Goal: Information Seeking & Learning: Learn about a topic

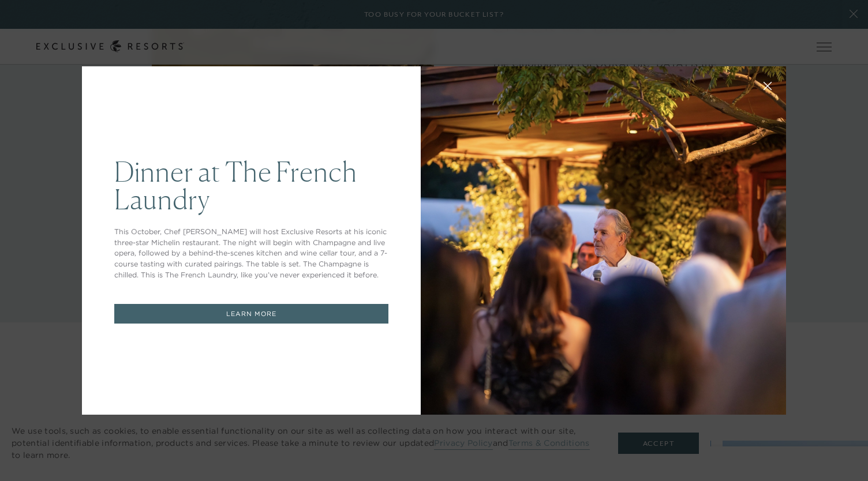
click at [764, 87] on icon at bounding box center [768, 87] width 8 height 8
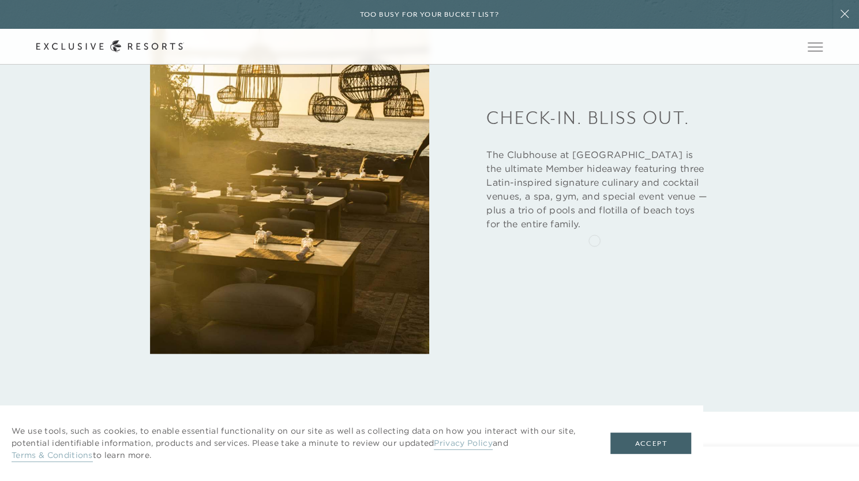
scroll to position [1789, 0]
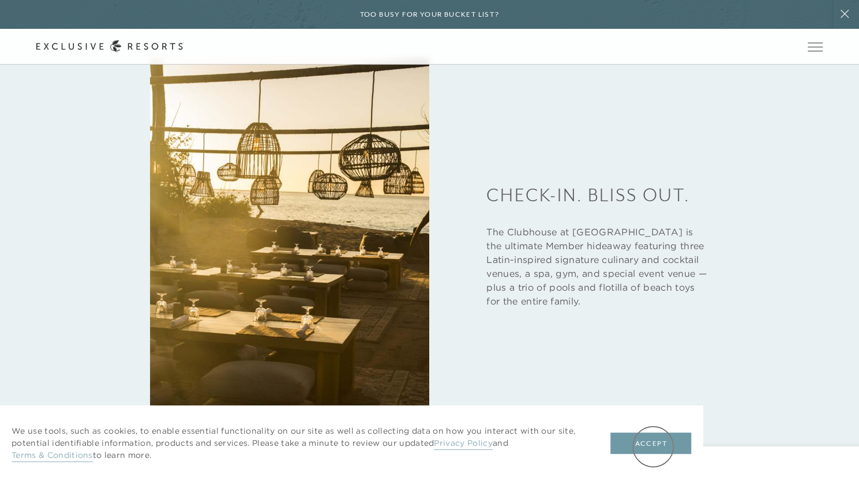
click at [653, 447] on button "Accept" at bounding box center [651, 444] width 81 height 22
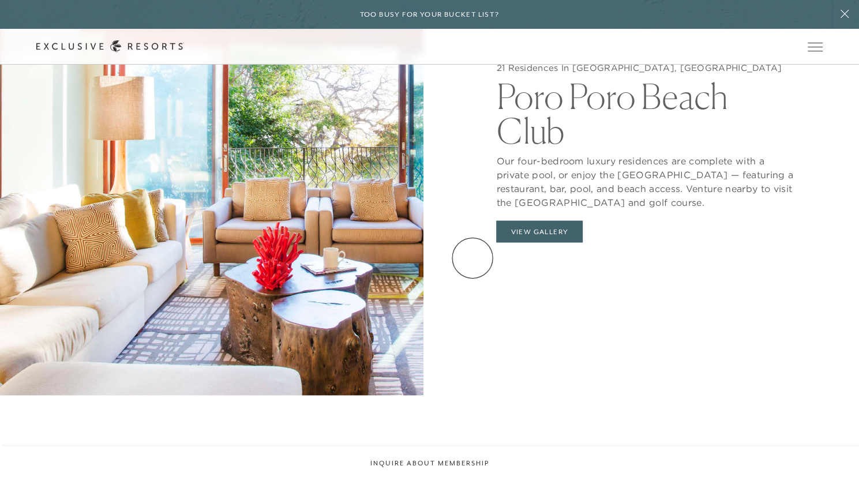
scroll to position [1270, 0]
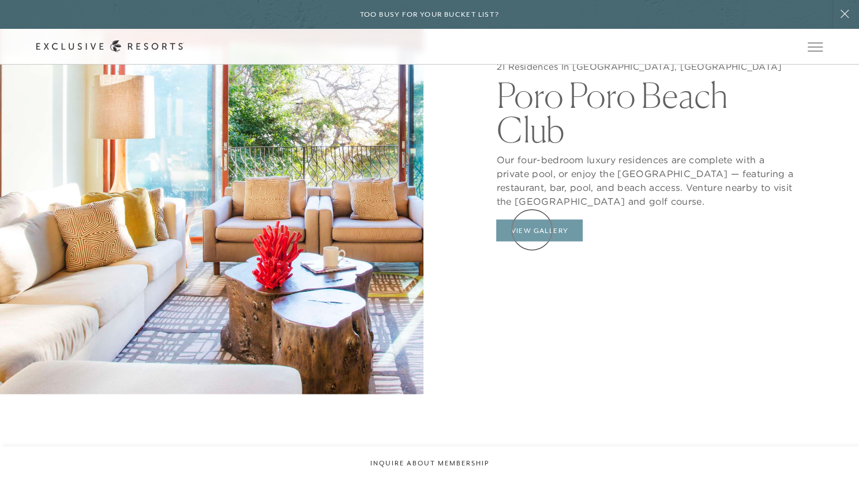
click at [532, 230] on button "View Gallery" at bounding box center [539, 230] width 87 height 22
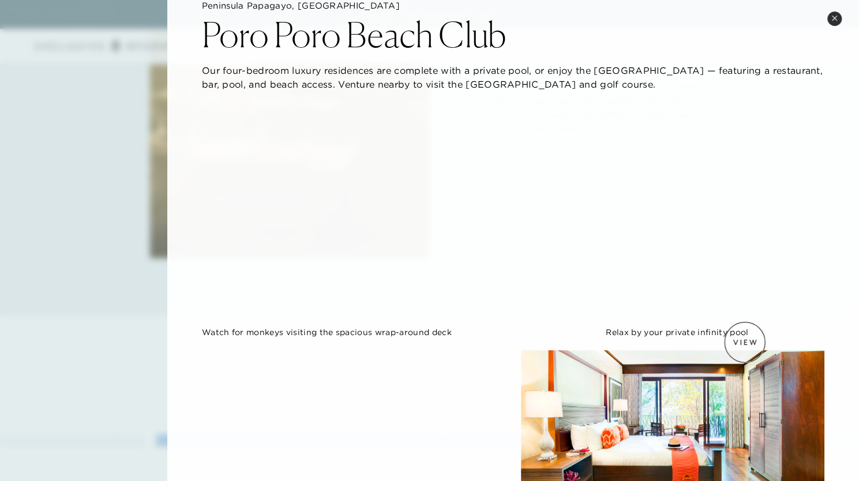
scroll to position [0, 0]
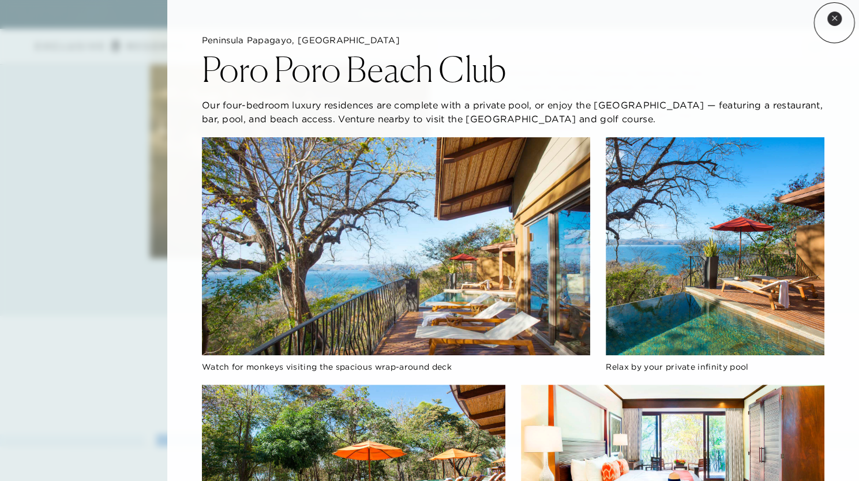
click at [834, 23] on button "Close quickview" at bounding box center [835, 19] width 14 height 14
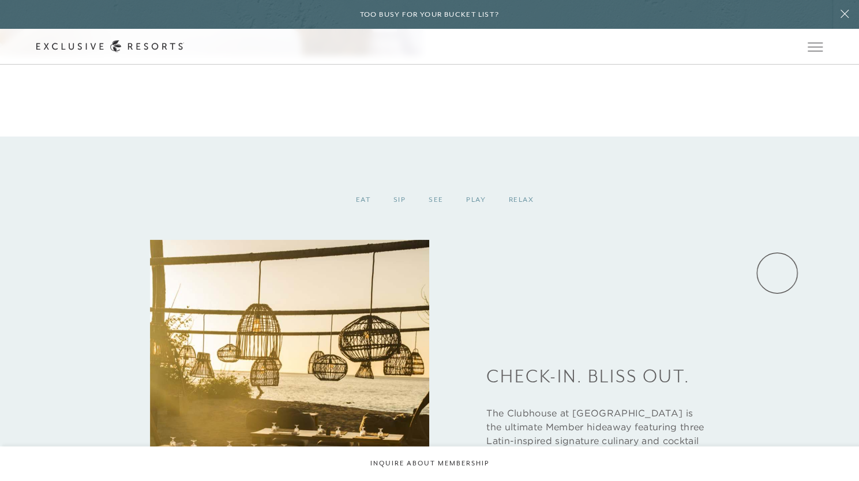
scroll to position [1723, 0]
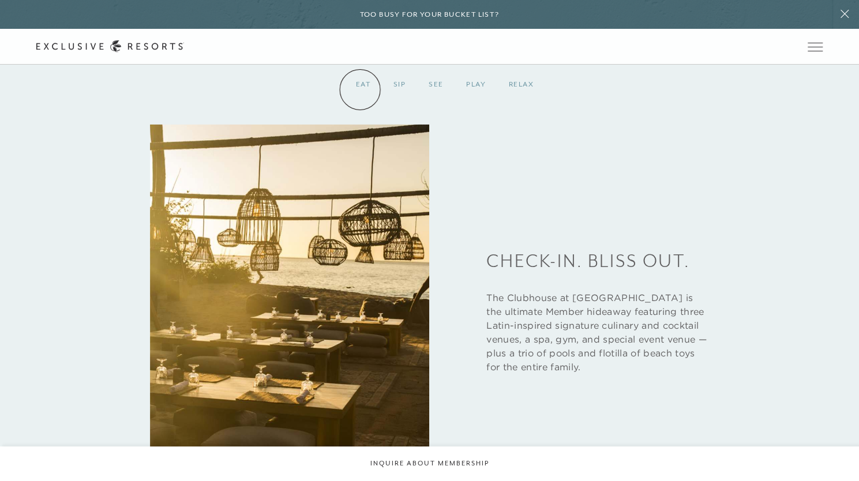
click at [360, 65] on header "Skip to main content Too busy for your bucket list? Not a bucket list. A bluepr…" at bounding box center [429, 32] width 859 height 65
click at [361, 65] on header "Skip to main content Too busy for your bucket list? Not a bucket list. A bluepr…" at bounding box center [429, 32] width 859 height 65
click at [401, 65] on header "Skip to main content Too busy for your bucket list? Not a bucket list. A bluepr…" at bounding box center [429, 32] width 859 height 65
click at [437, 65] on header "Skip to main content Too busy for your bucket list? Not a bucket list. A bluepr…" at bounding box center [429, 32] width 859 height 65
click at [824, 286] on div "Eat Sip See Play Relax Check-in. Bliss out. The Clubhouse at [GEOGRAPHIC_DATA] …" at bounding box center [429, 287] width 859 height 533
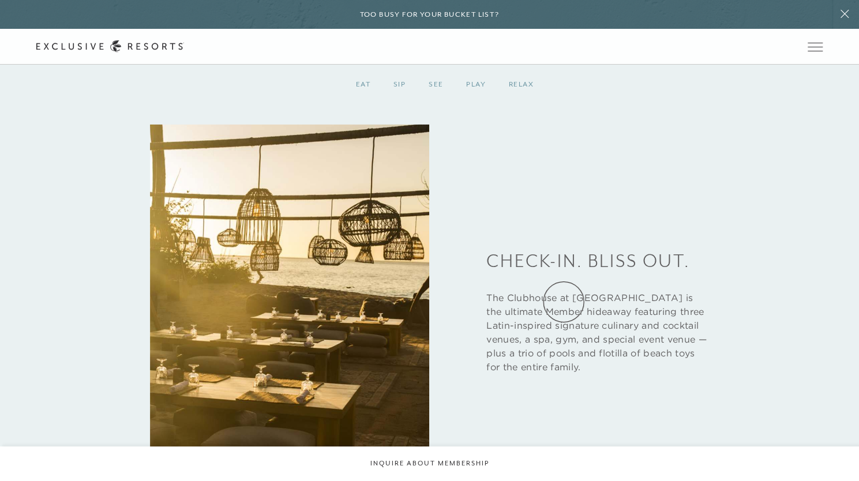
click at [564, 302] on p "The Clubhouse at [GEOGRAPHIC_DATA] is the ultimate Member hideaway featuring th…" at bounding box center [598, 332] width 222 height 83
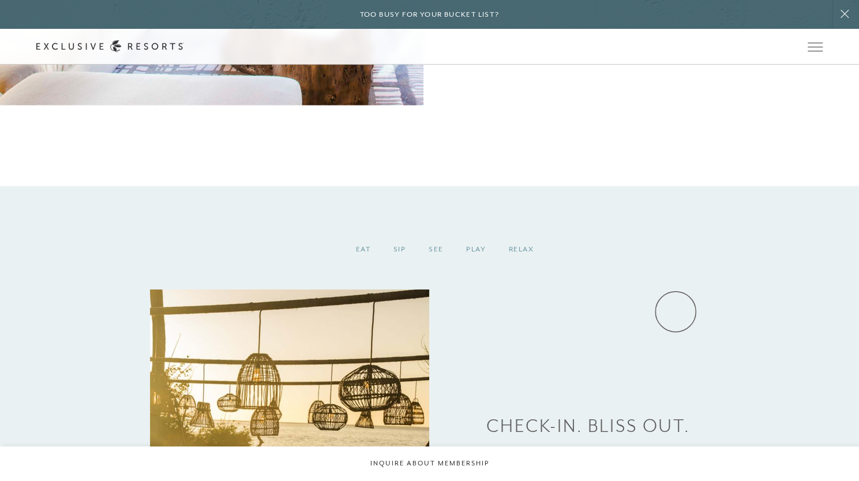
scroll to position [1550, 0]
